Goal: Information Seeking & Learning: Learn about a topic

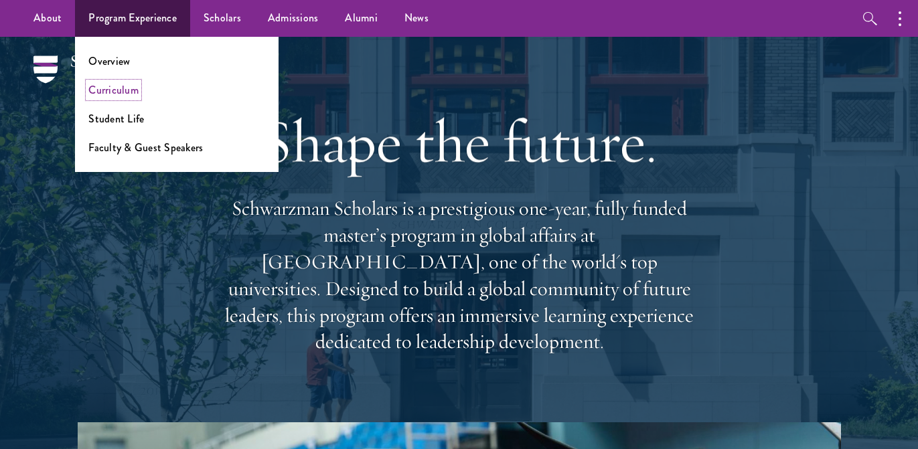
click at [122, 85] on link "Curriculum" at bounding box center [113, 89] width 50 height 15
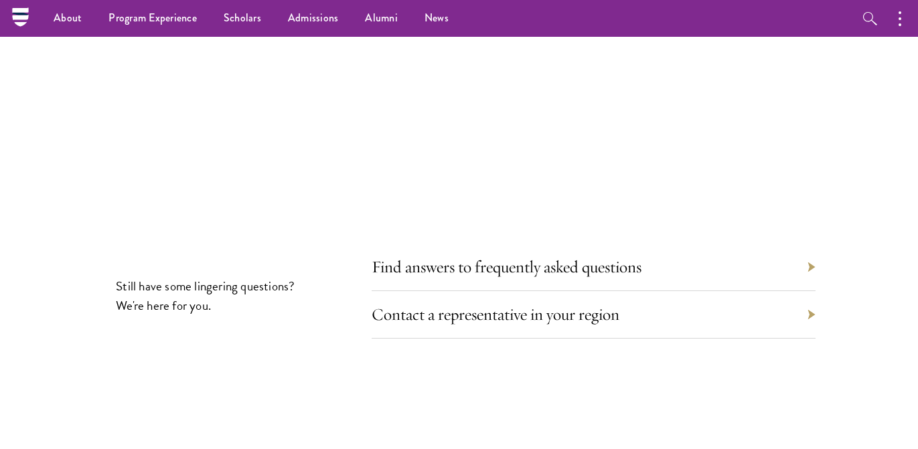
scroll to position [7272, 0]
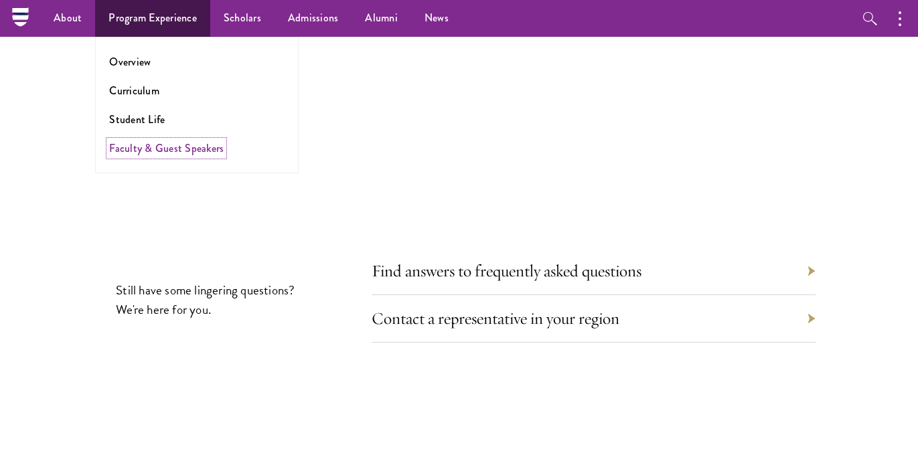
click at [167, 145] on link "Faculty & Guest Speakers" at bounding box center [166, 148] width 114 height 15
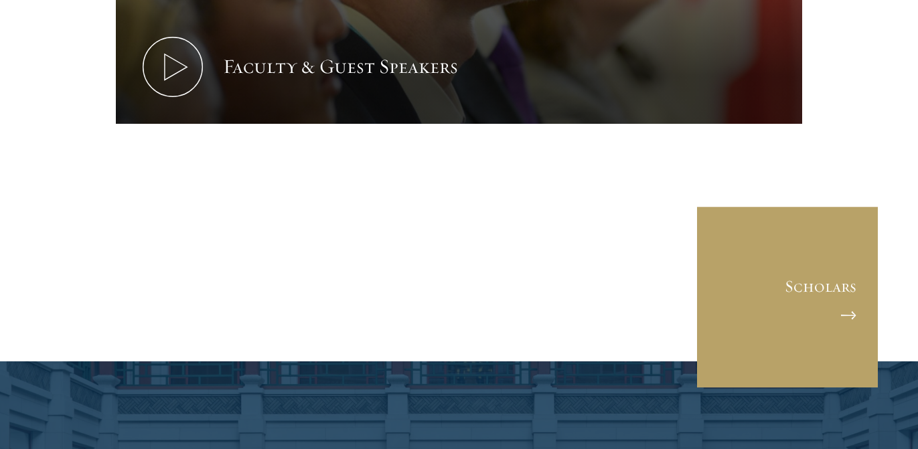
scroll to position [6870, 0]
